Goal: Check status: Check status

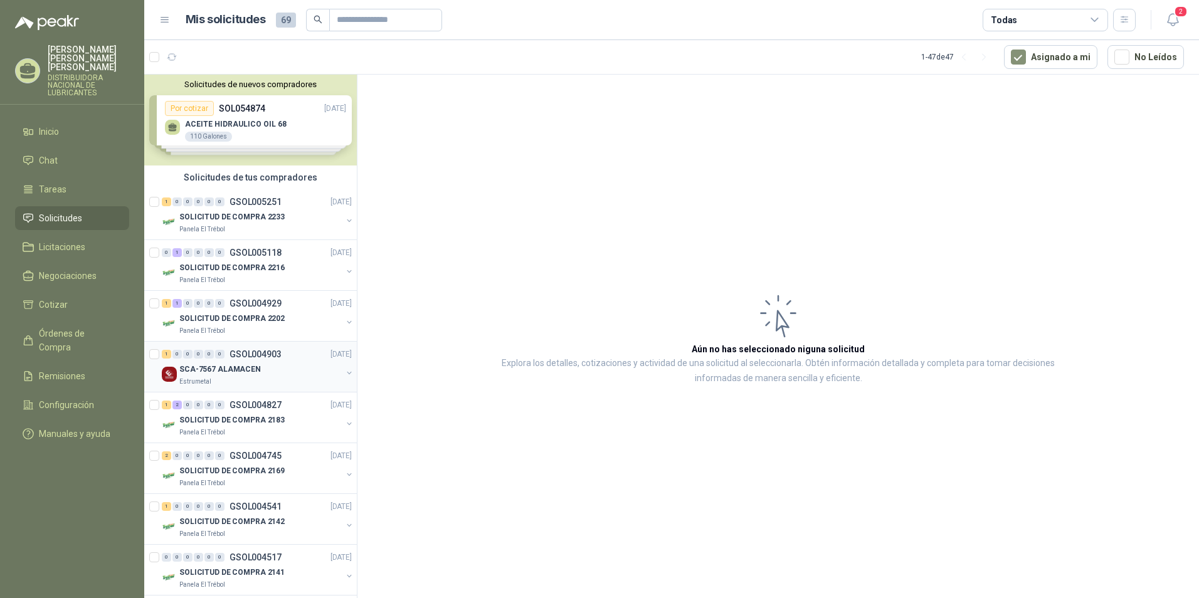
click at [236, 377] on div "Estrumetal" at bounding box center [260, 382] width 162 height 10
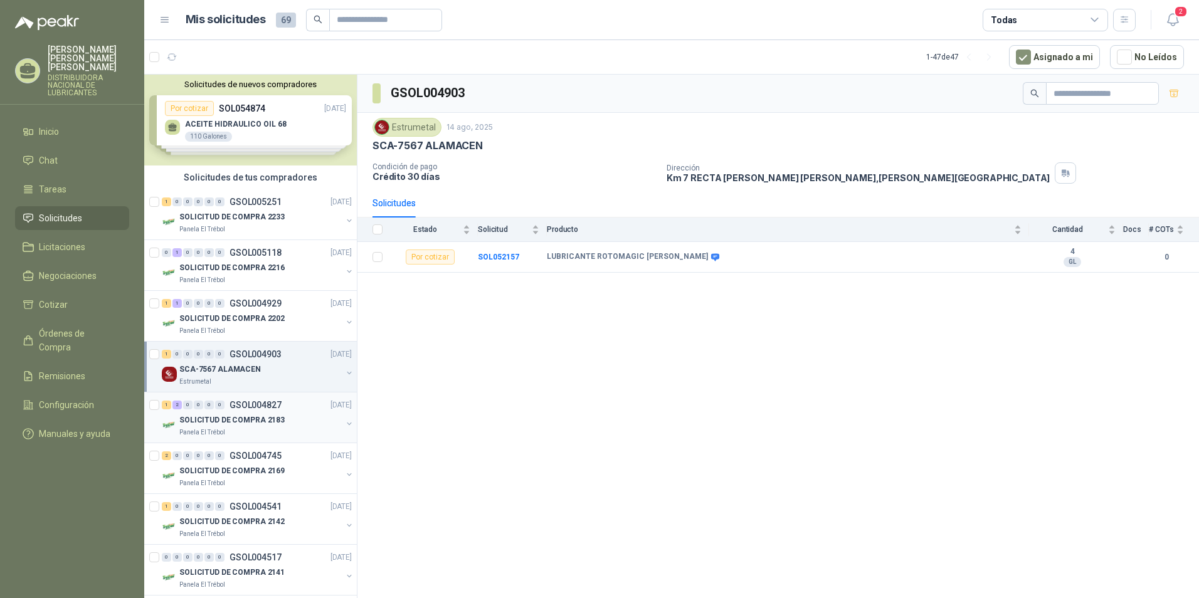
click at [235, 418] on p "SOLICITUD DE COMPRA 2183" at bounding box center [231, 420] width 105 height 12
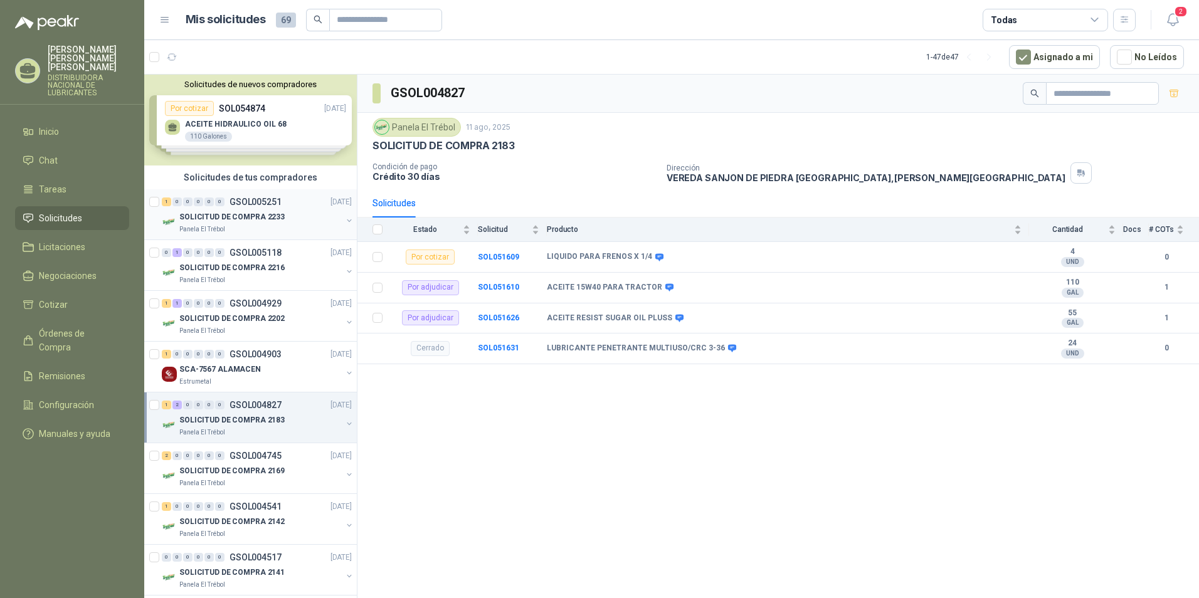
click at [219, 208] on div "1 0 0 0 0 0 GSOL005251 [DATE]" at bounding box center [258, 201] width 193 height 15
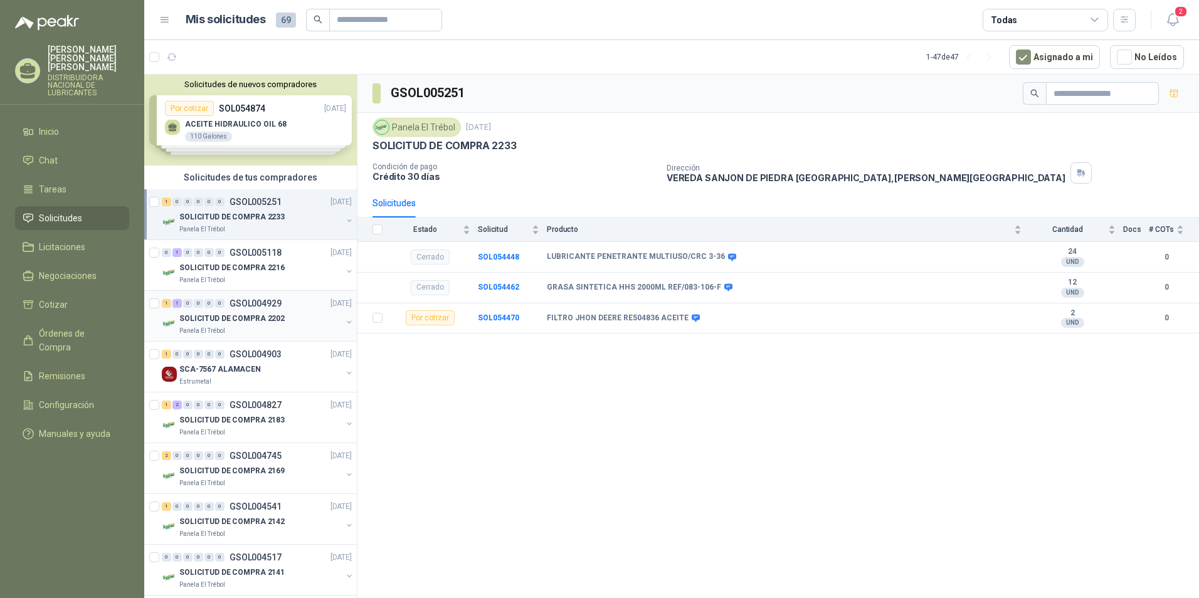
click at [226, 319] on p "SOLICITUD DE COMPRA 2202" at bounding box center [231, 319] width 105 height 12
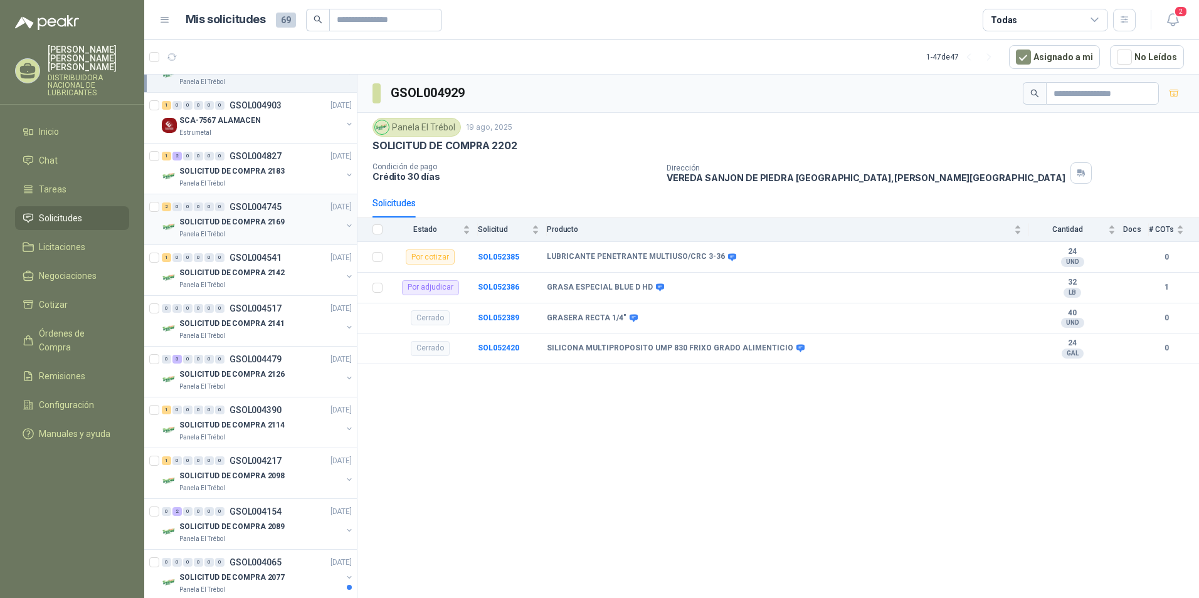
scroll to position [251, 0]
click at [236, 314] on link "0 0 0 0 0 0 GSOL004517 [DATE] SOLICITUD DE COMPRA 2141 Panela El Trébol" at bounding box center [258, 319] width 193 height 40
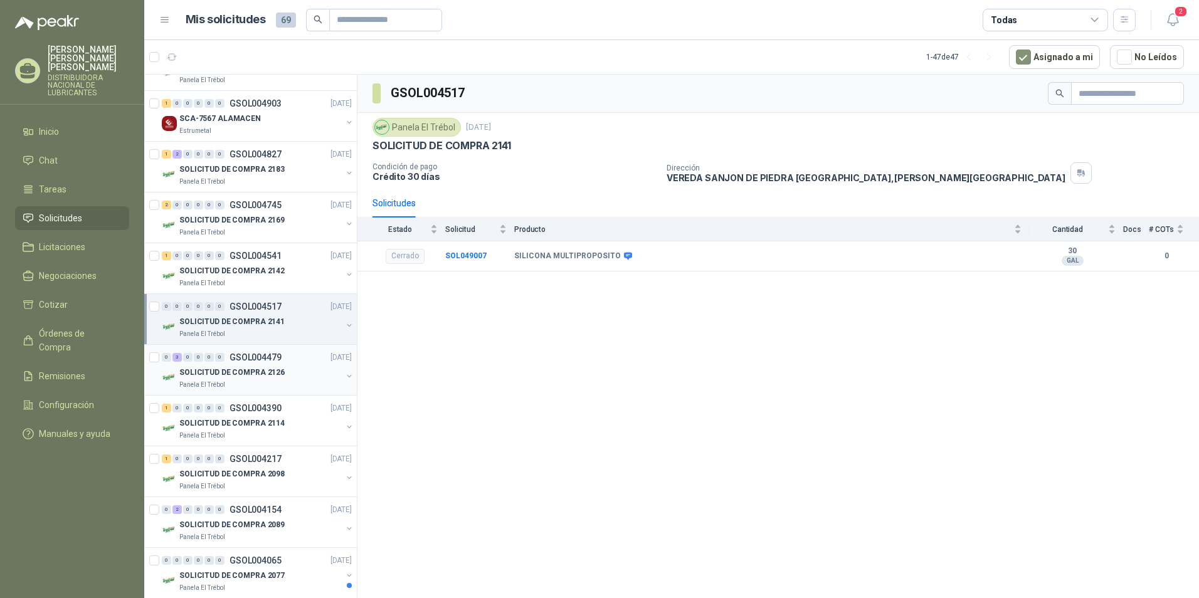
click at [248, 372] on p "SOLICITUD DE COMPRA 2126" at bounding box center [231, 373] width 105 height 12
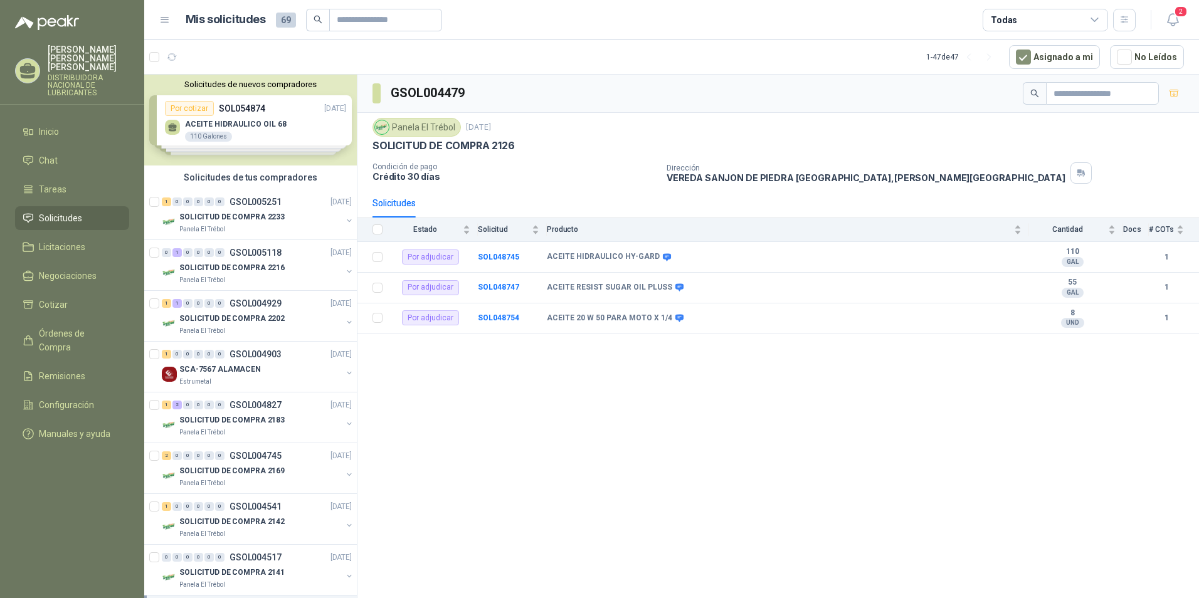
click at [317, 129] on div "Solicitudes de nuevos compradores Por cotizar SOL054874 [DATE] ACEITE HIDRAULIC…" at bounding box center [250, 120] width 213 height 91
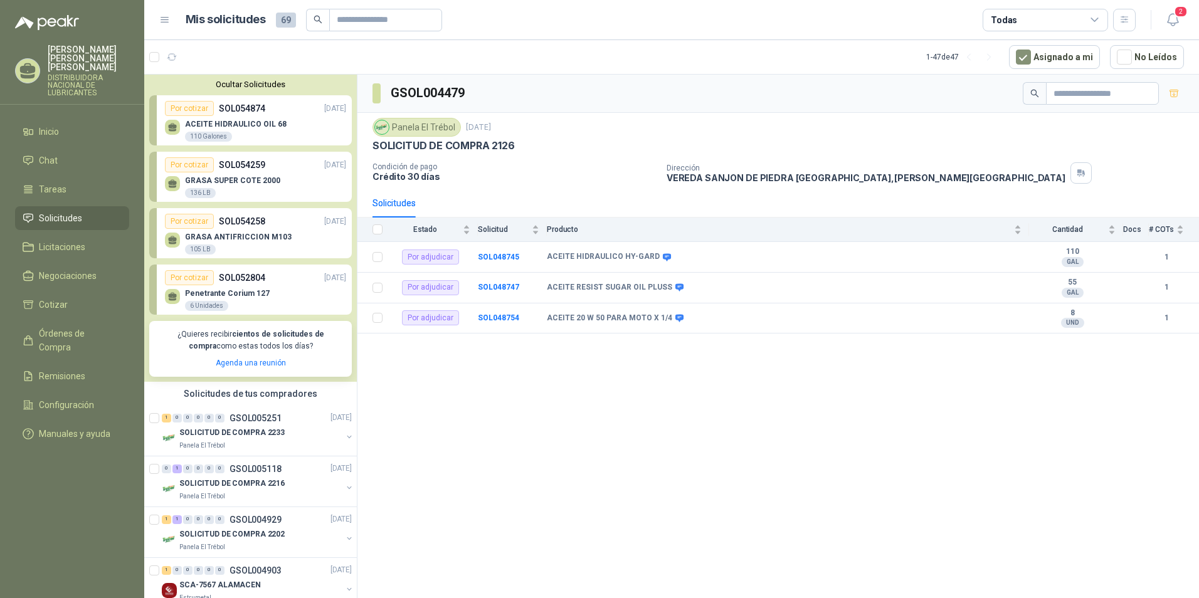
click at [80, 211] on span "Solicitudes" at bounding box center [60, 218] width 43 height 14
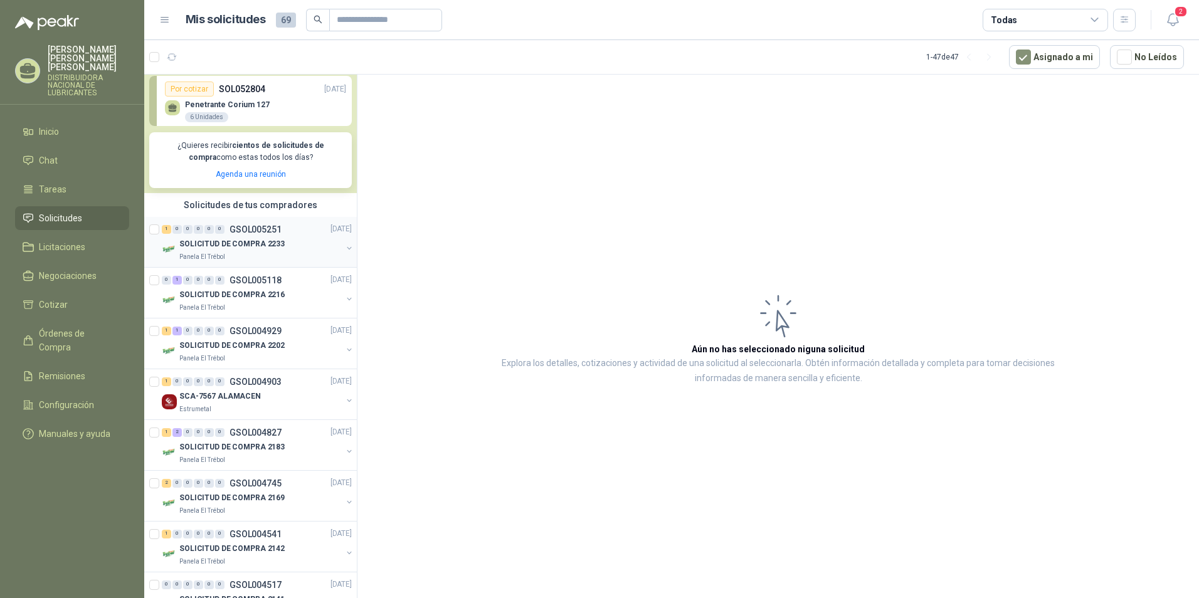
scroll to position [188, 0]
